Goal: Task Accomplishment & Management: Use online tool/utility

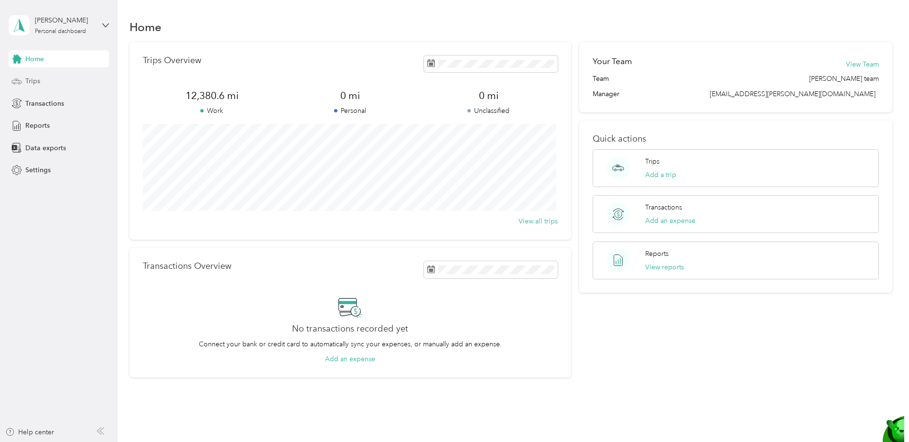
click at [32, 78] on span "Trips" at bounding box center [32, 81] width 15 height 10
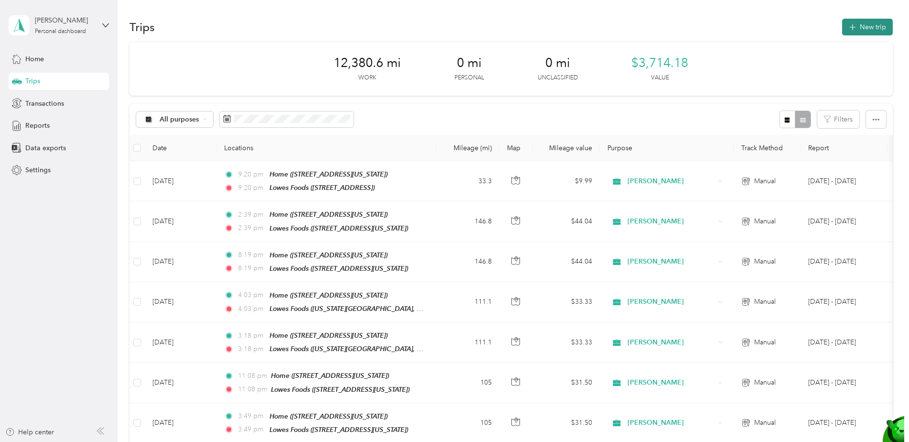
click at [860, 25] on button "New trip" at bounding box center [867, 27] width 51 height 17
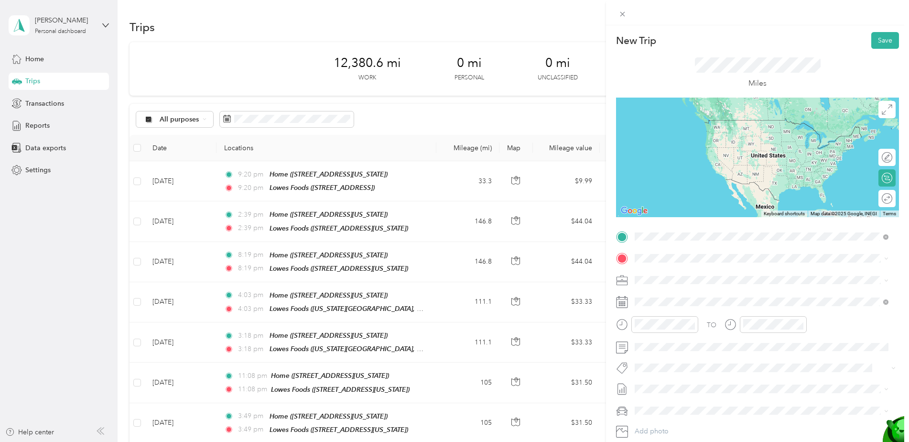
click at [705, 287] on div "Home [STREET_ADDRESS][US_STATE]" at bounding box center [701, 280] width 96 height 20
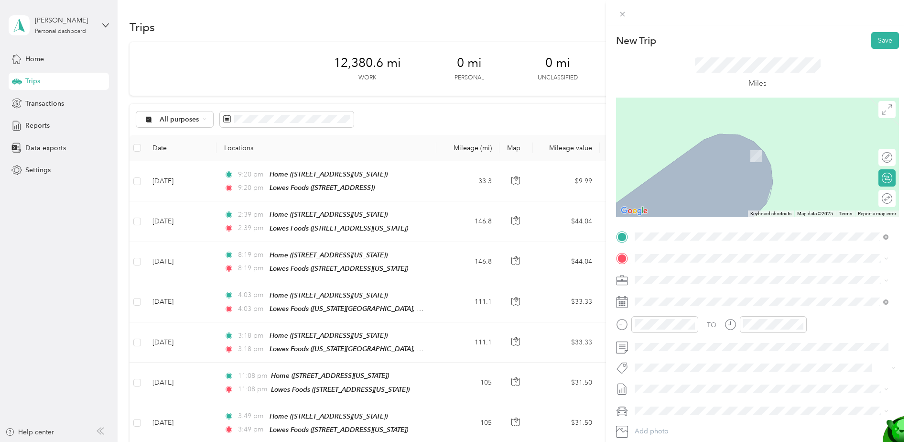
click at [691, 307] on span "[STREET_ADDRESS]" at bounding box center [683, 307] width 61 height 8
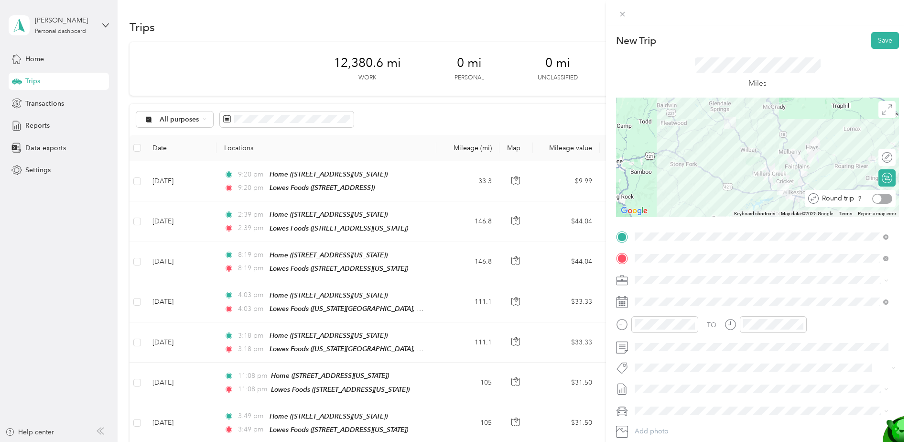
click at [877, 196] on div at bounding box center [882, 199] width 20 height 10
click at [879, 33] on button "Save" at bounding box center [885, 40] width 28 height 17
